Goal: Task Accomplishment & Management: Manage account settings

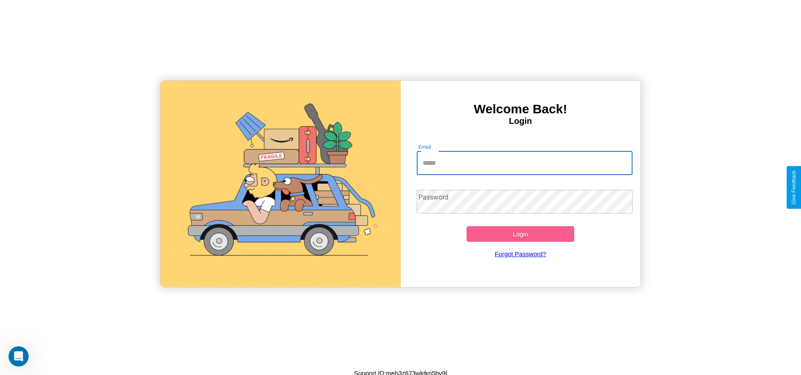
click at [525, 163] on input "Email" at bounding box center [525, 163] width 216 height 24
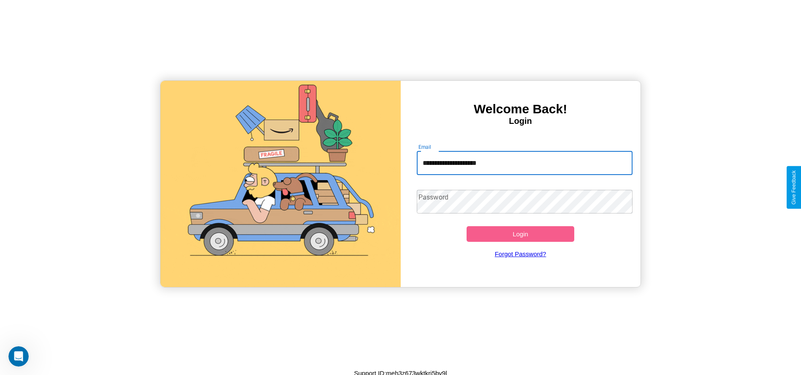
type input "**********"
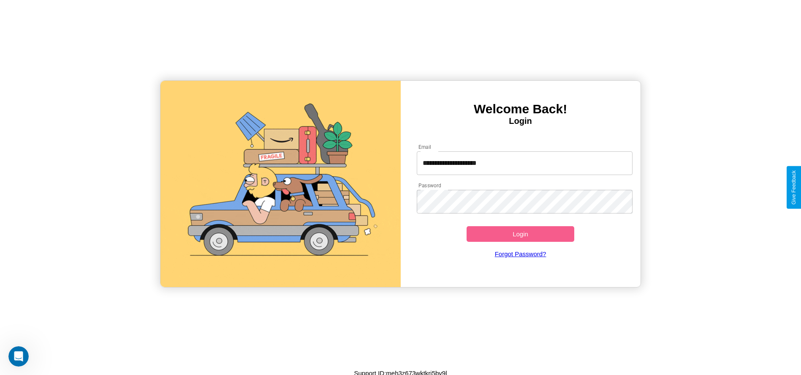
click at [520, 234] on button "Login" at bounding box center [521, 234] width 108 height 16
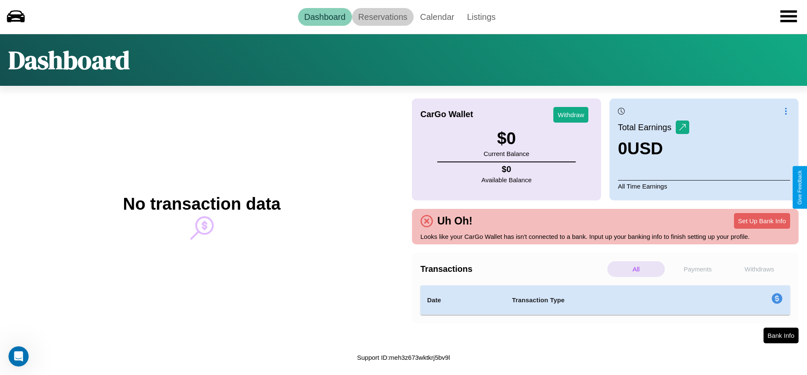
click at [383, 16] on link "Reservations" at bounding box center [383, 17] width 62 height 18
